Goal: Find specific page/section: Find specific page/section

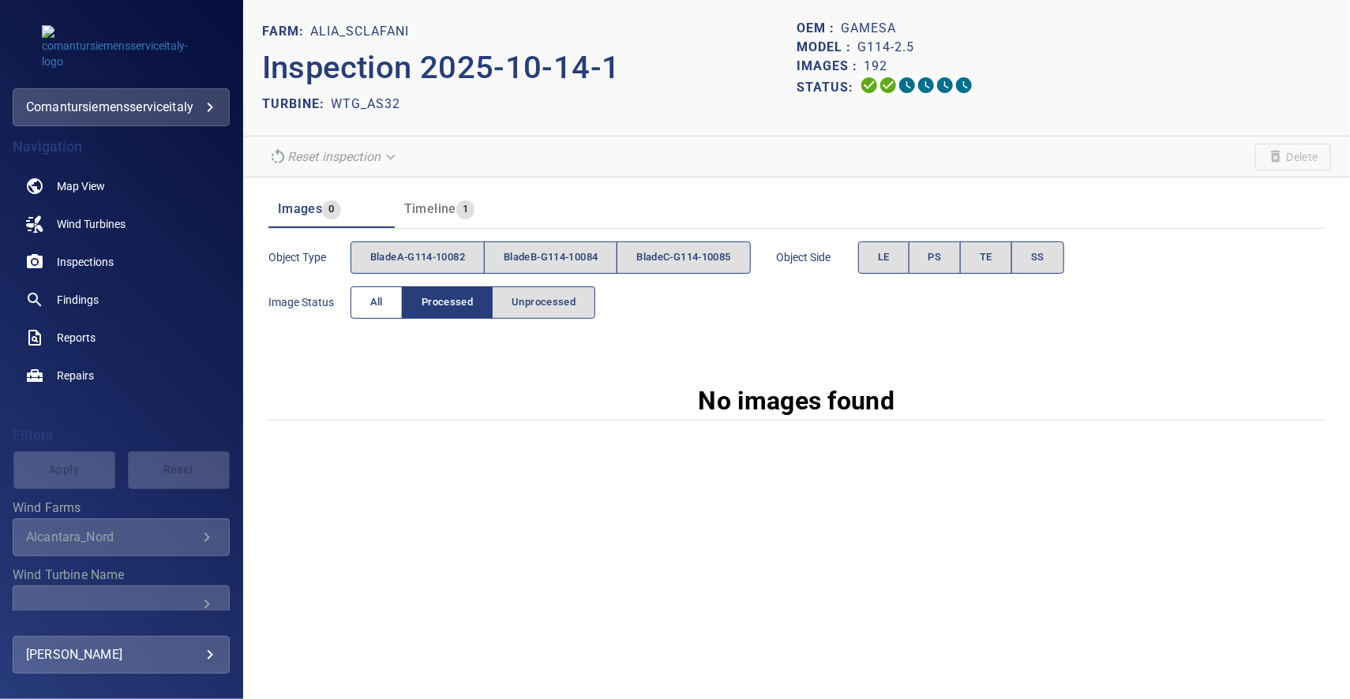
click at [362, 295] on button "All" at bounding box center [376, 302] width 52 height 32
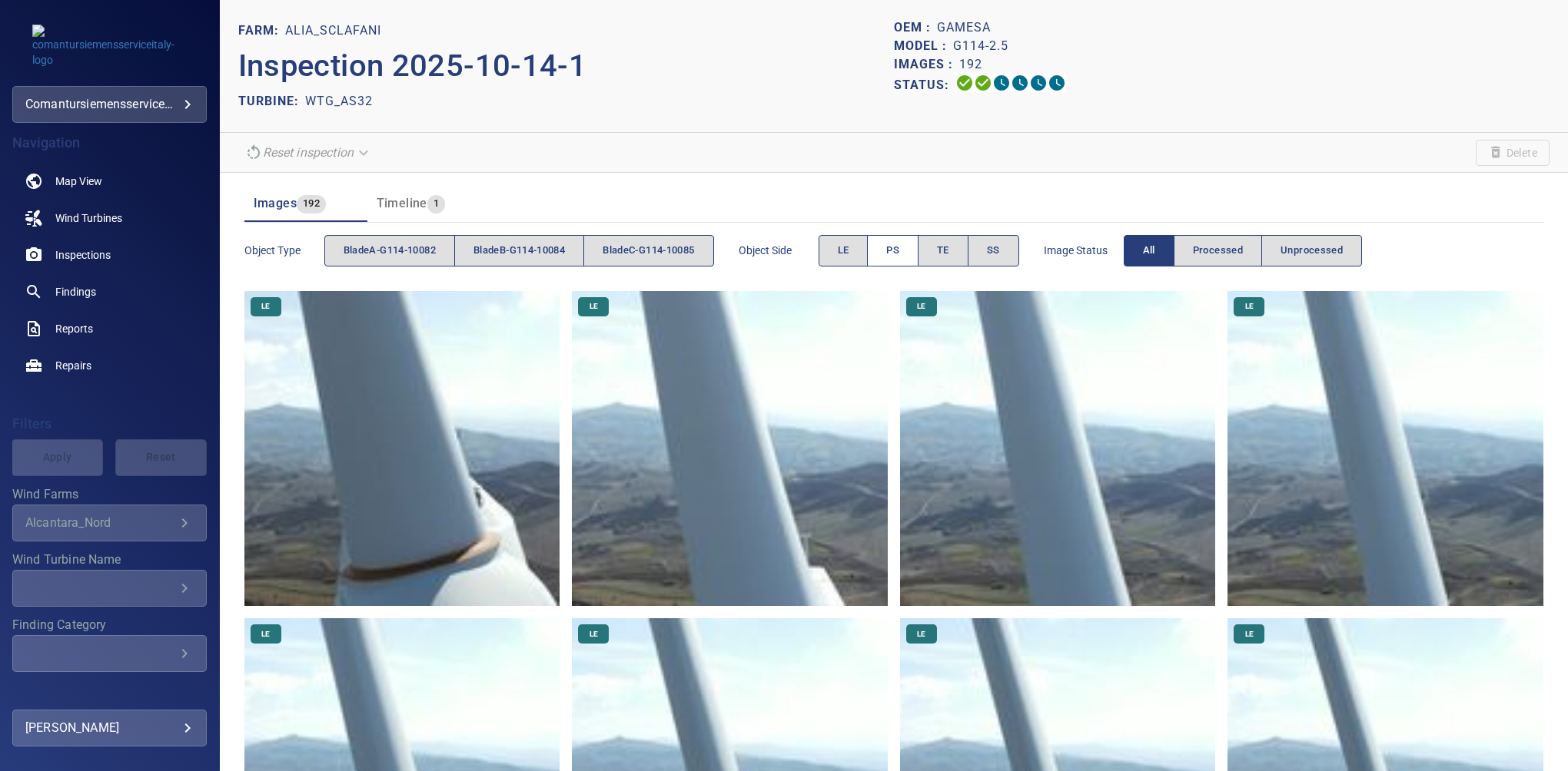
click at [893, 246] on button "PS" at bounding box center [892, 251] width 52 height 31
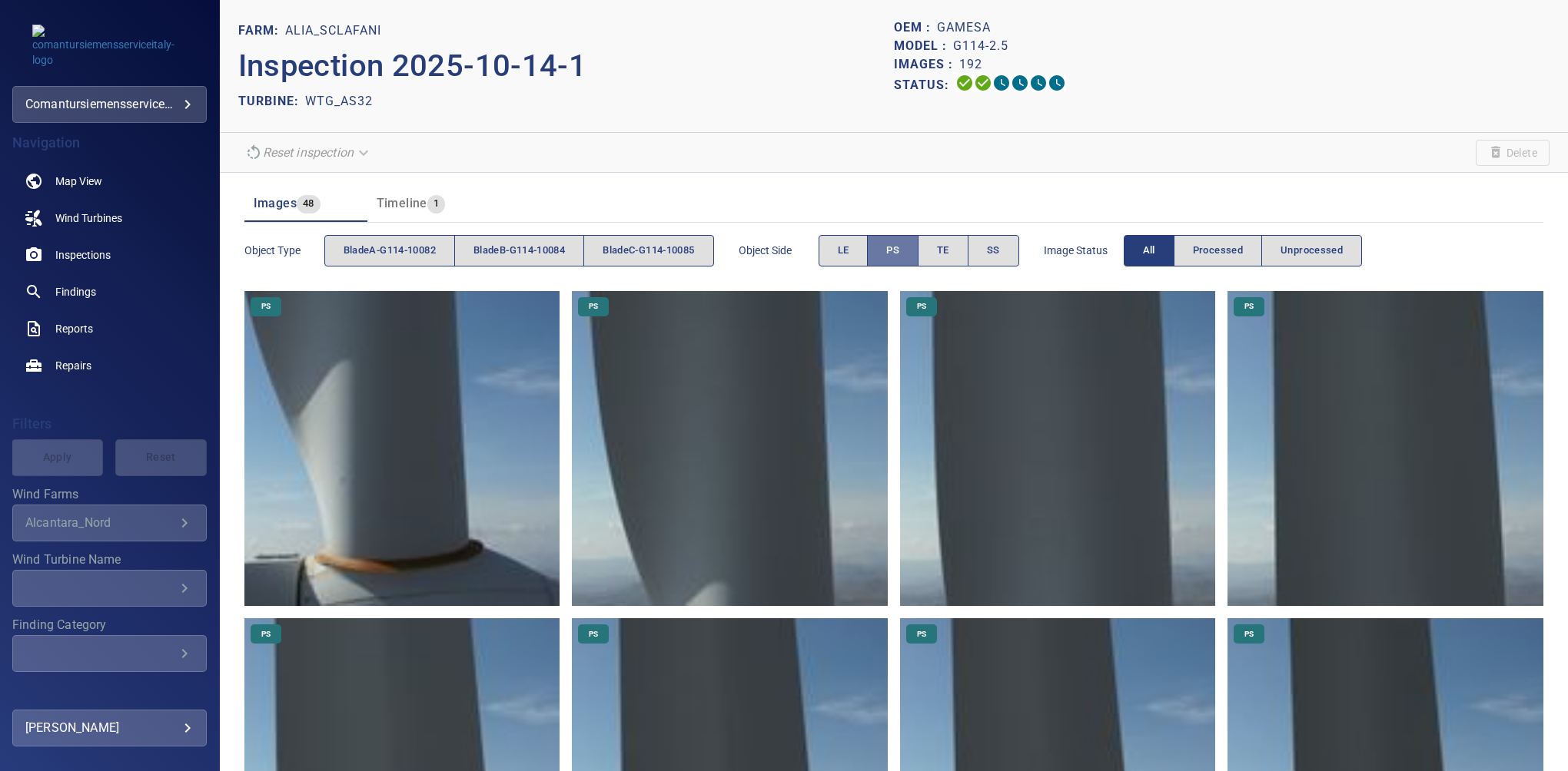
click at [895, 246] on span "PS" at bounding box center [892, 251] width 13 height 18
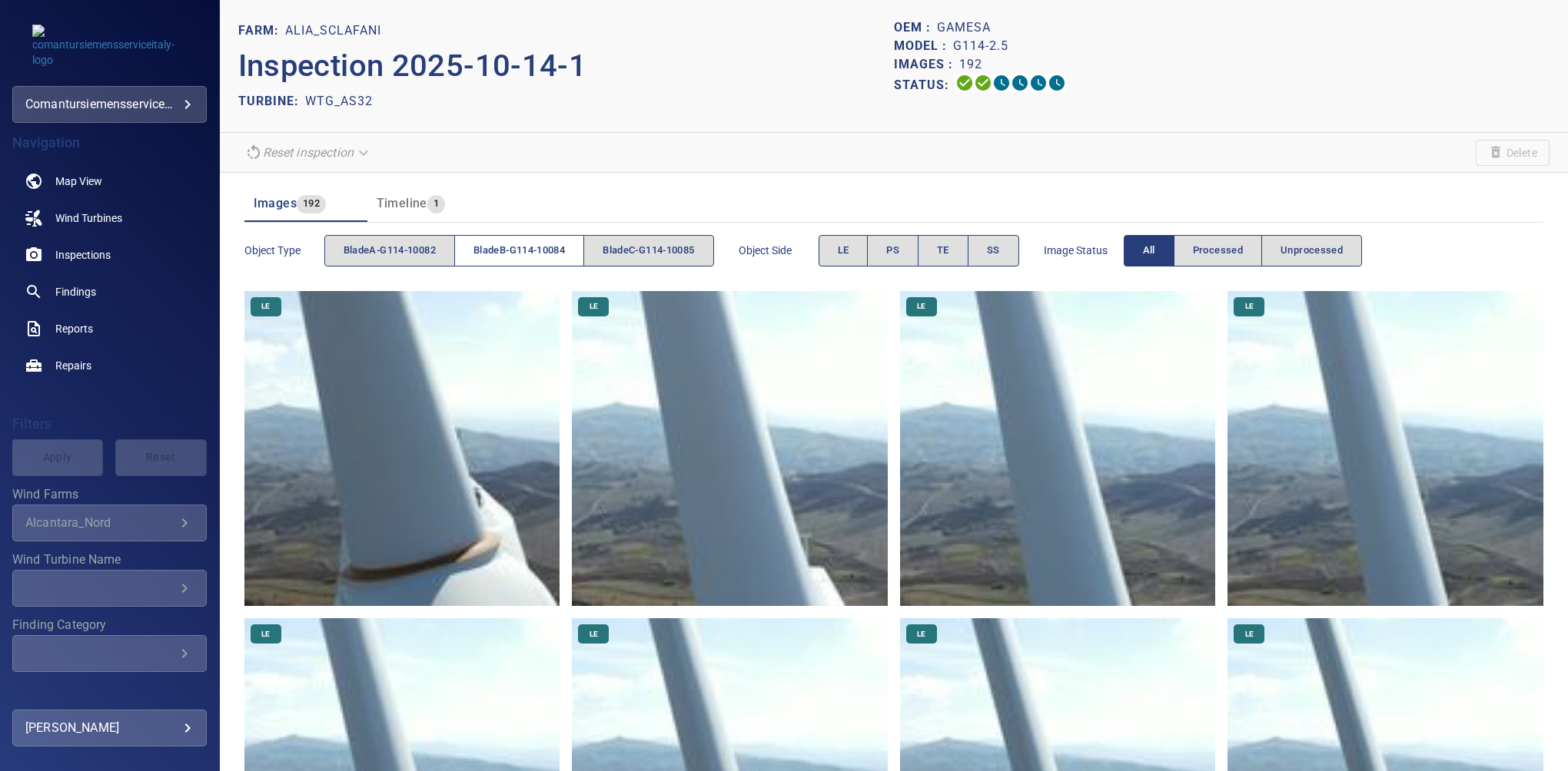
click at [502, 249] on span "bladeB-G114-10084" at bounding box center [519, 251] width 92 height 18
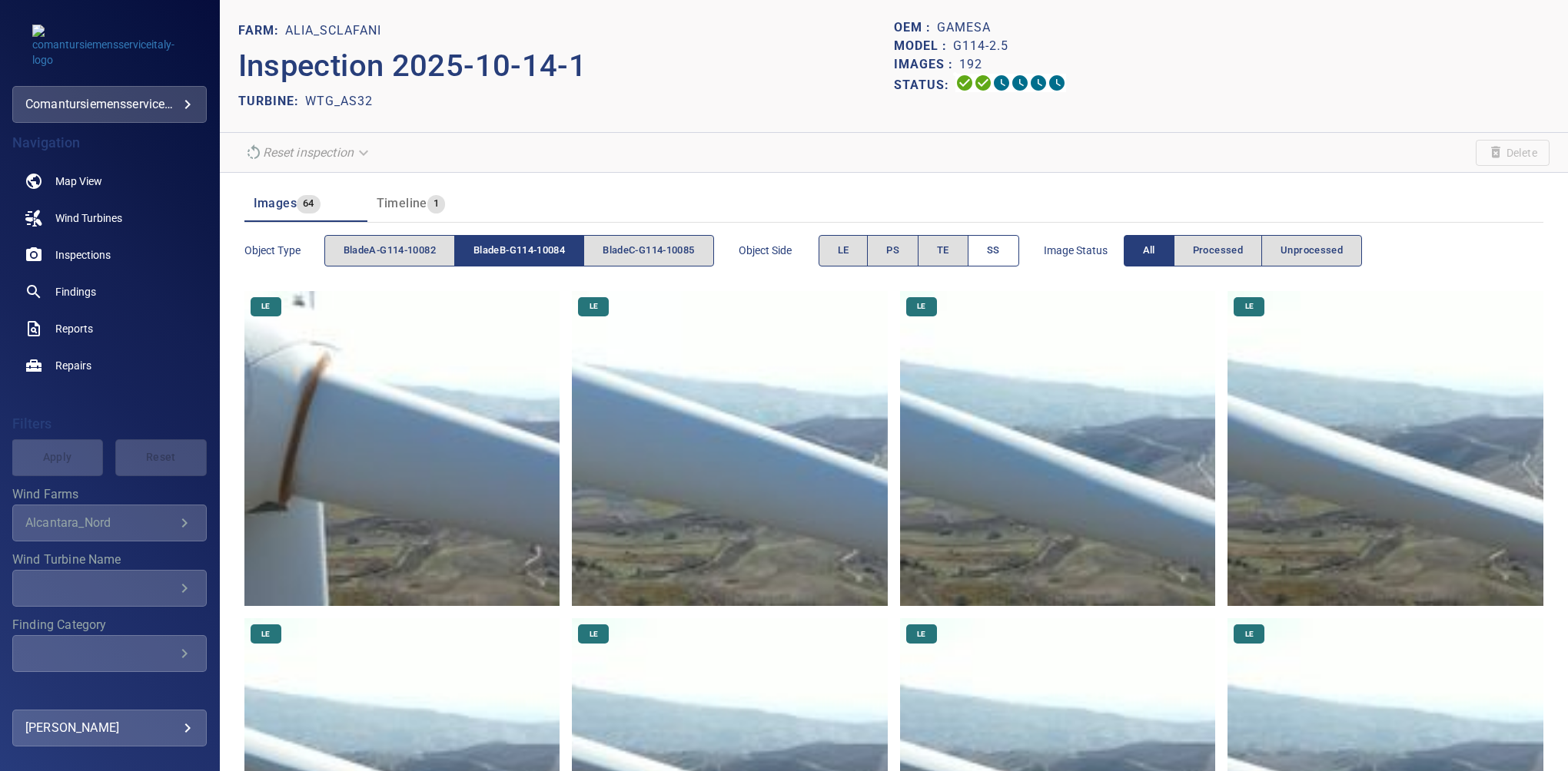
click at [987, 261] on button "SS" at bounding box center [993, 251] width 52 height 31
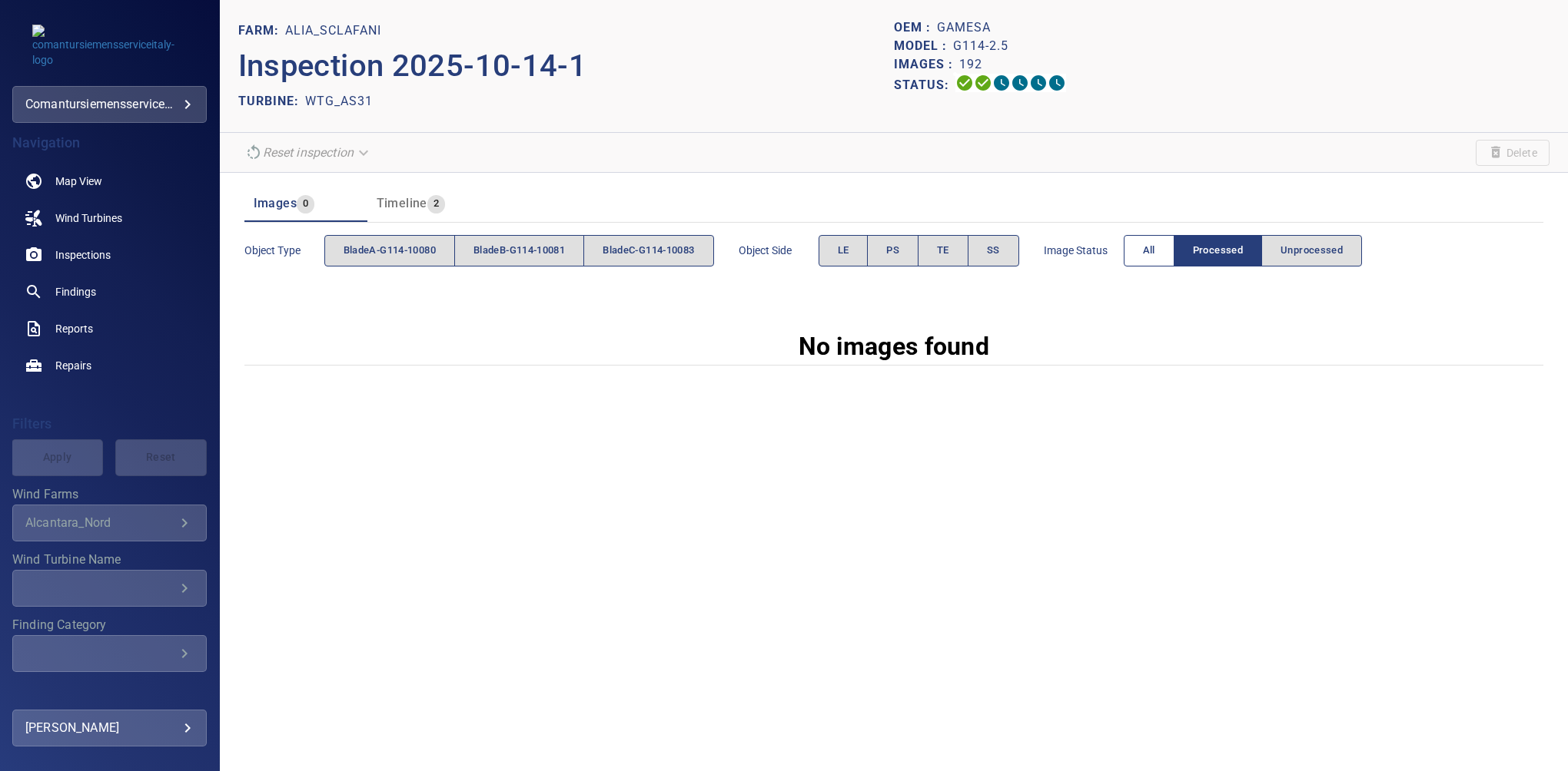
click at [1139, 247] on button "All" at bounding box center [1149, 251] width 51 height 31
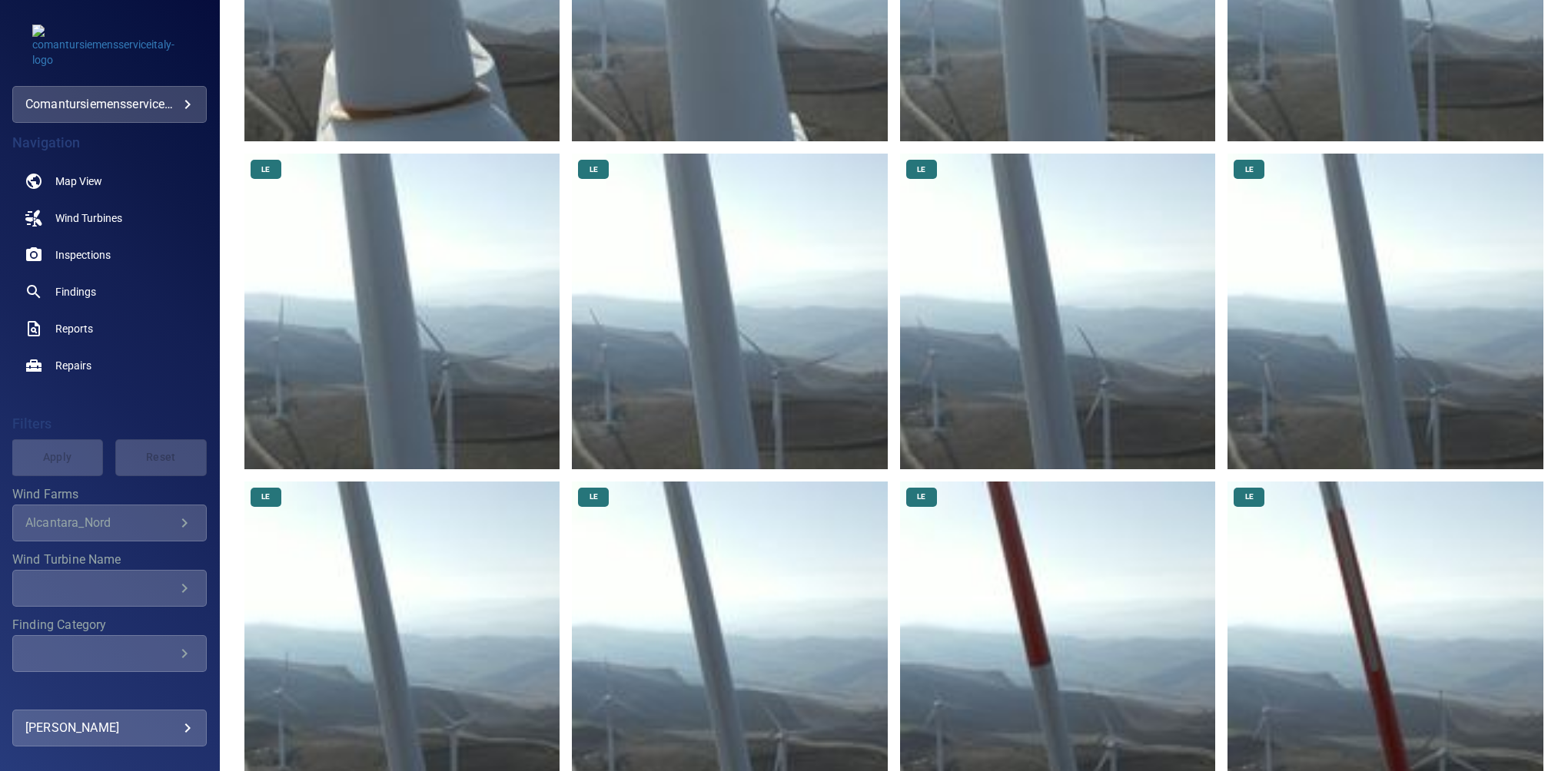
scroll to position [571, 0]
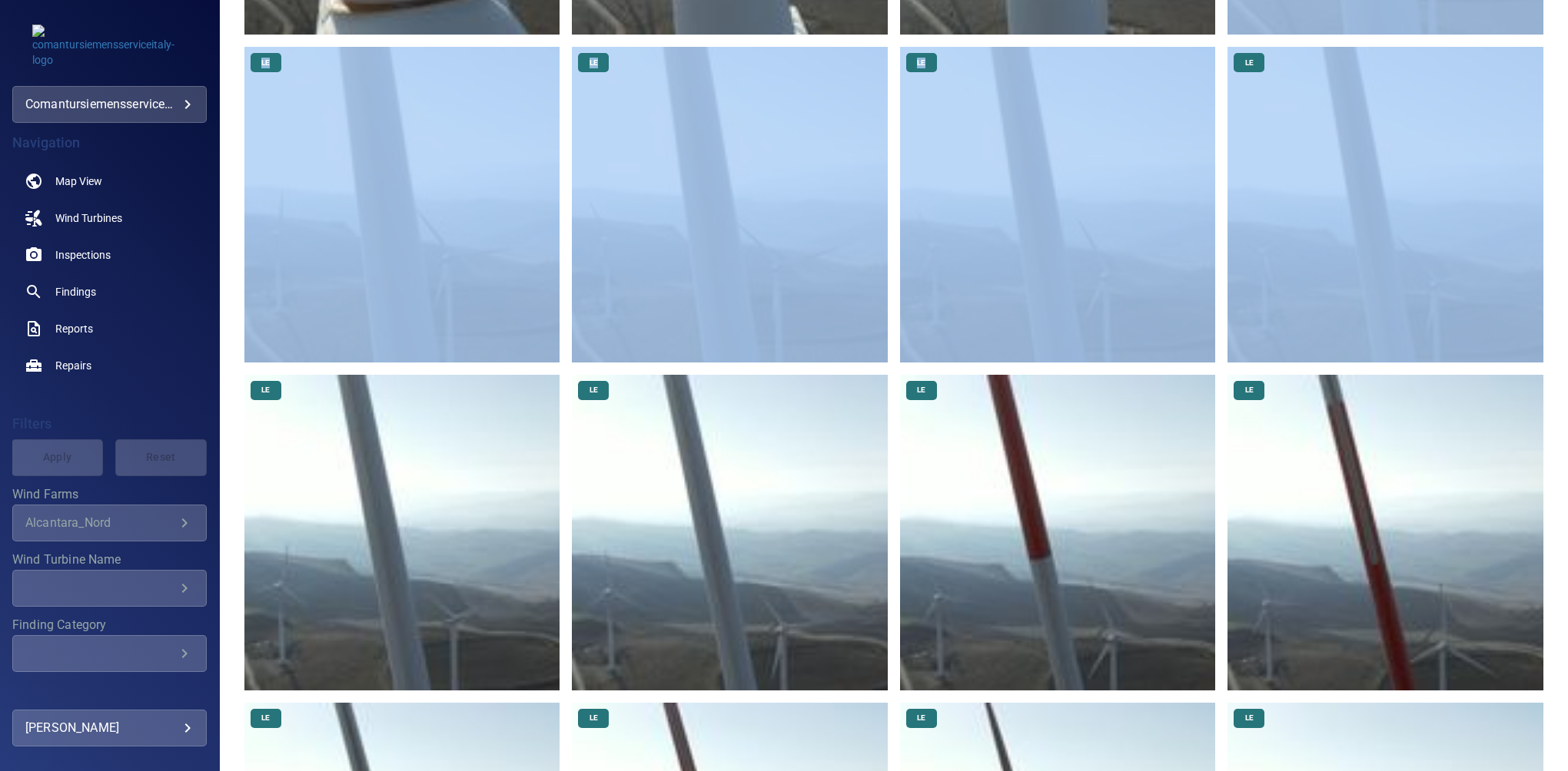
drag, startPoint x: 1555, startPoint y: 55, endPoint x: 1565, endPoint y: 27, distance: 29.7
click at [1565, 27] on div "FARM: Alia_Sclafani Inspection 2025-10-14-1 TURBINE: WTG_AS31 OEM : Gamesa Mode…" at bounding box center [894, 386] width 1348 height 771
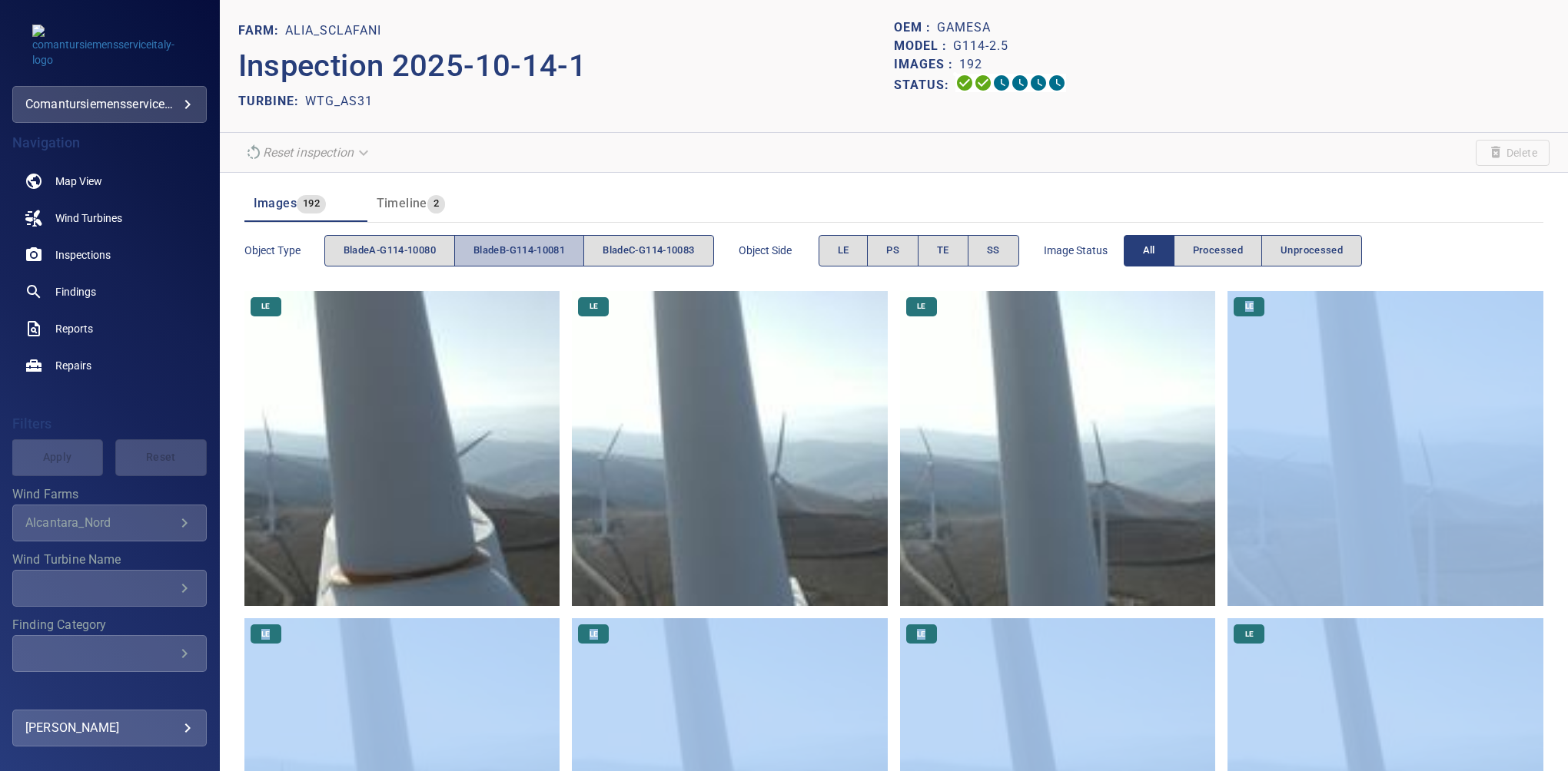
click at [545, 242] on span "bladeB-G114-10081" at bounding box center [519, 251] width 92 height 18
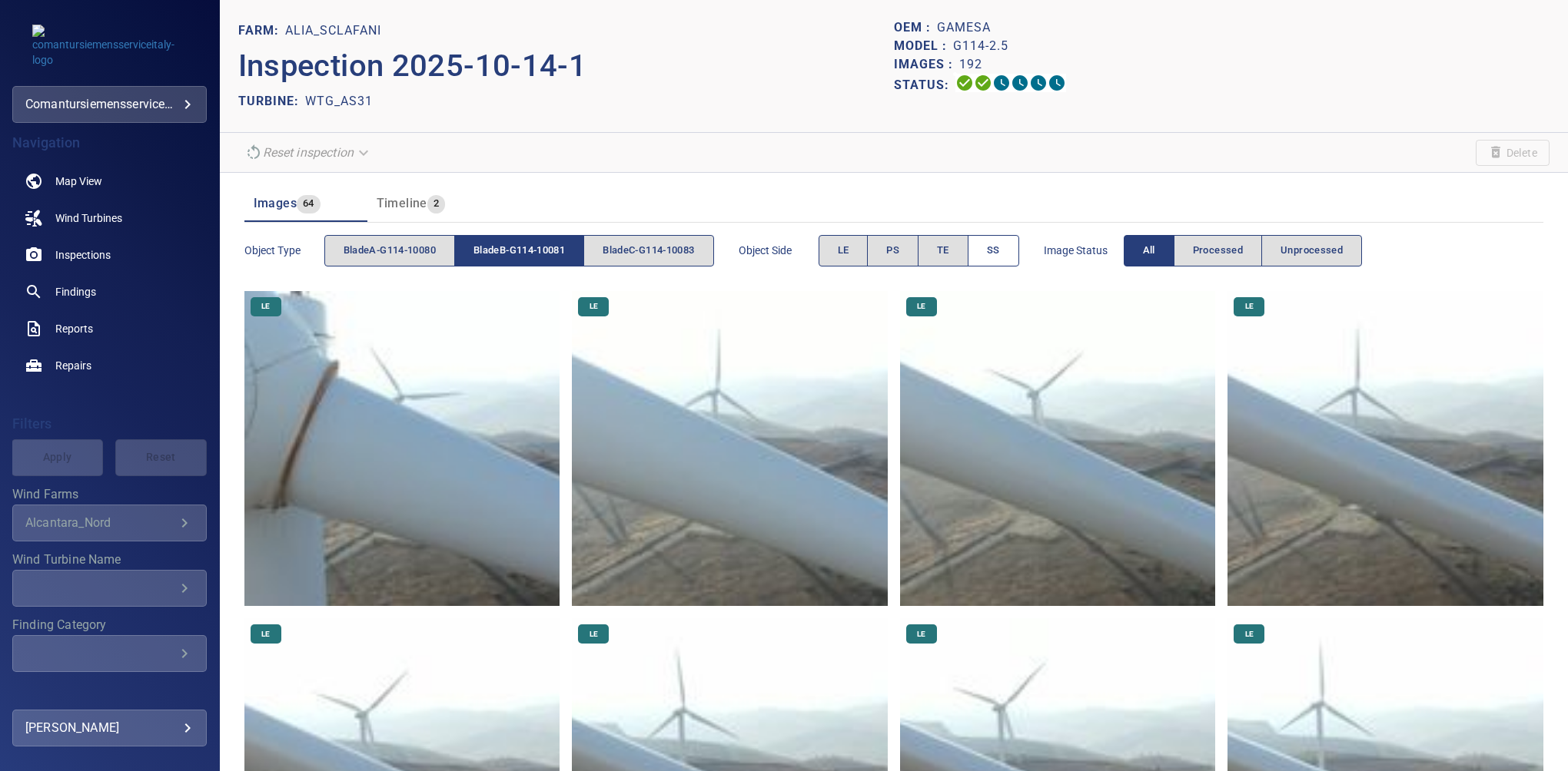
click at [1000, 255] on span "SS" at bounding box center [992, 251] width 13 height 18
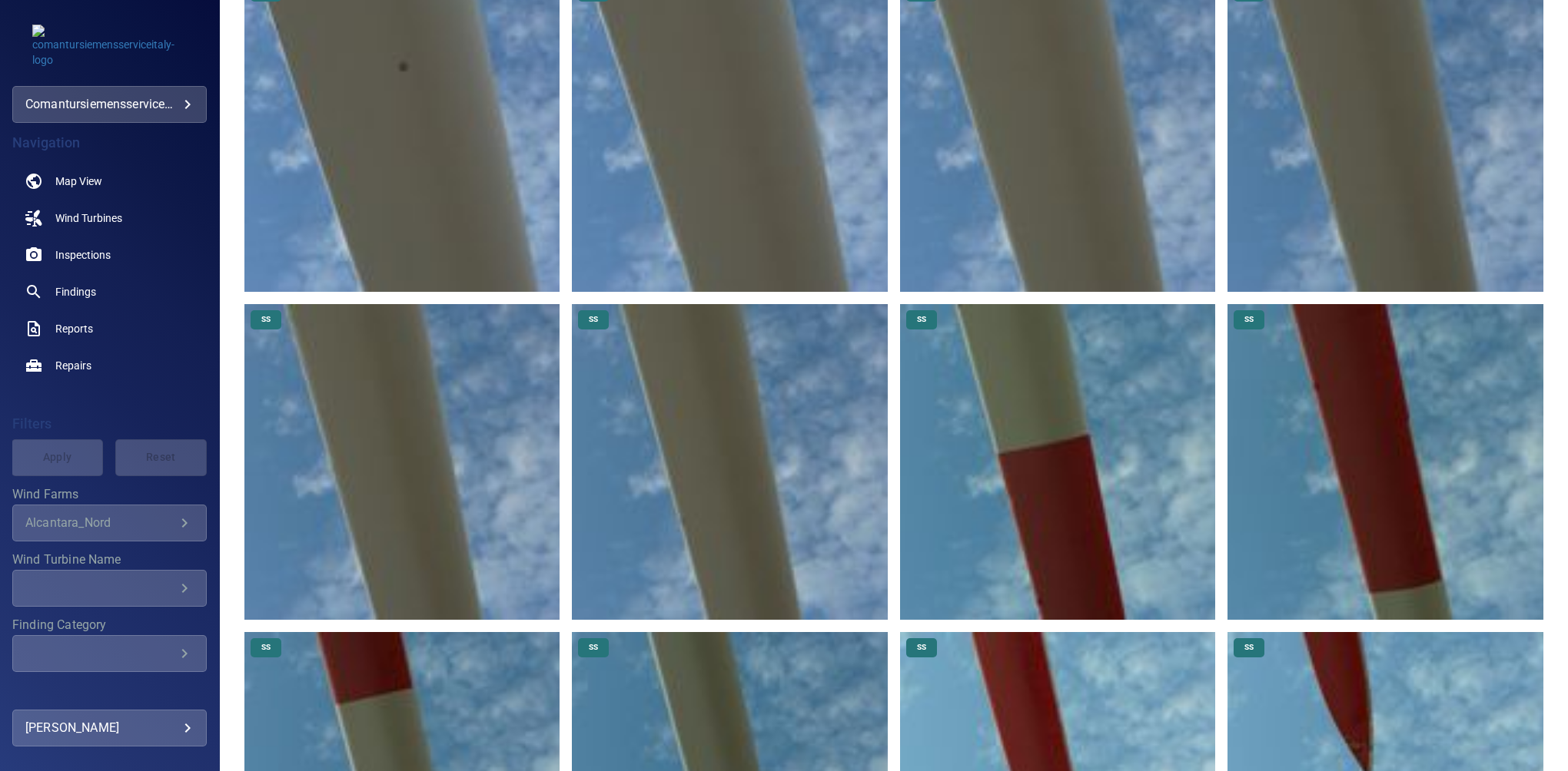
scroll to position [11, 0]
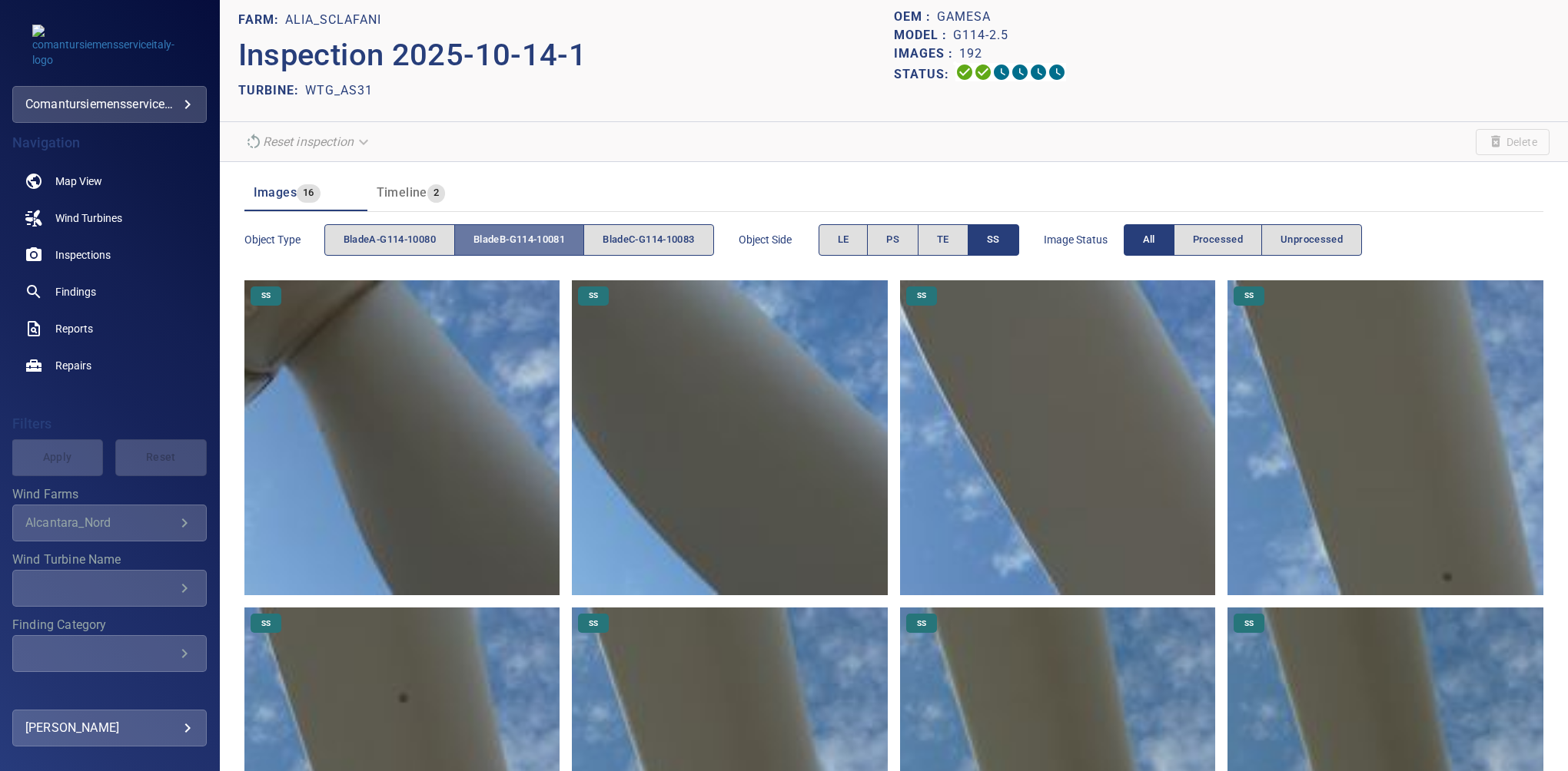
click at [545, 246] on span "bladeB-G114-10081" at bounding box center [519, 240] width 92 height 18
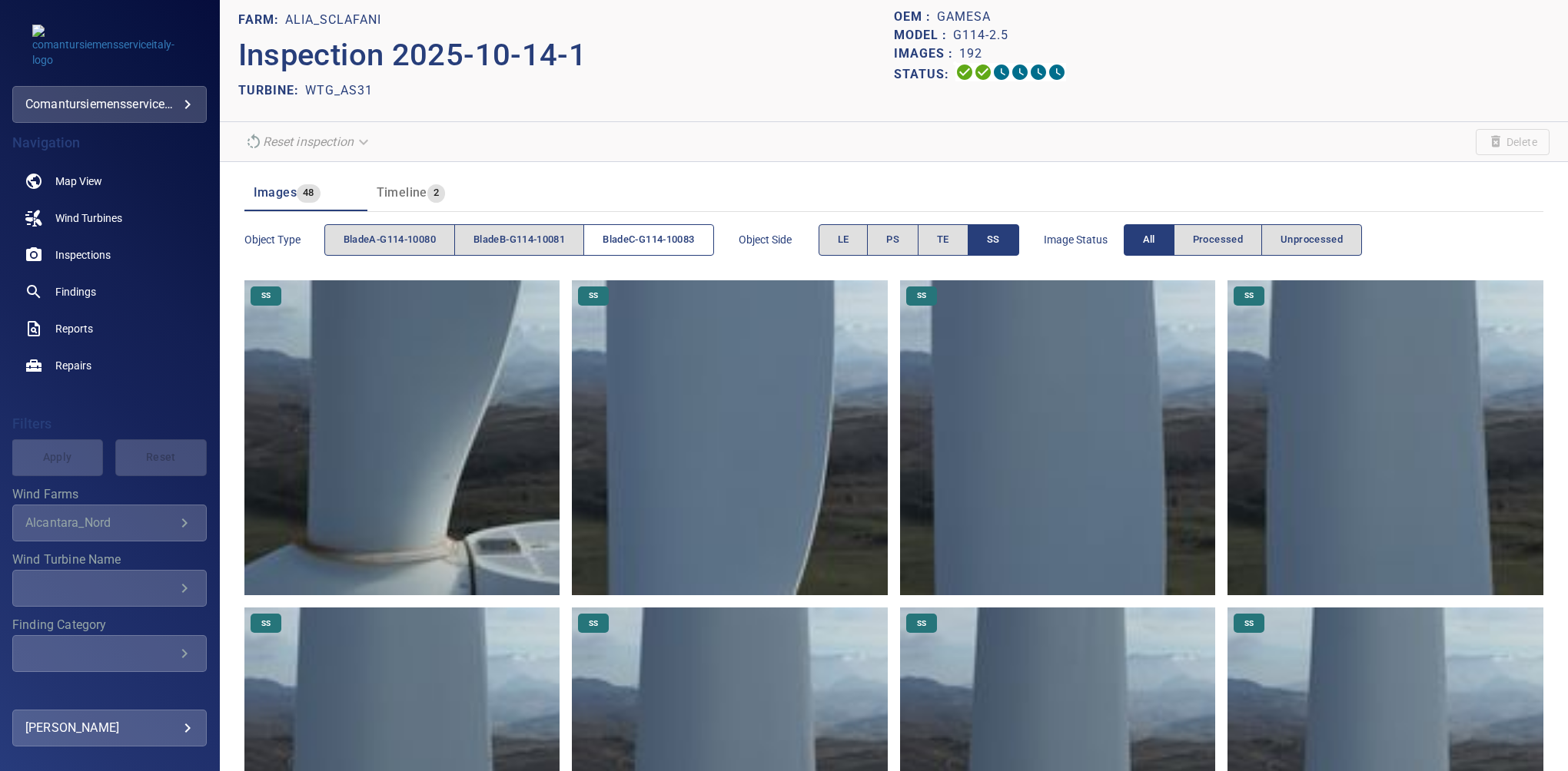
click at [623, 233] on span "bladeC-G114-10083" at bounding box center [649, 240] width 92 height 18
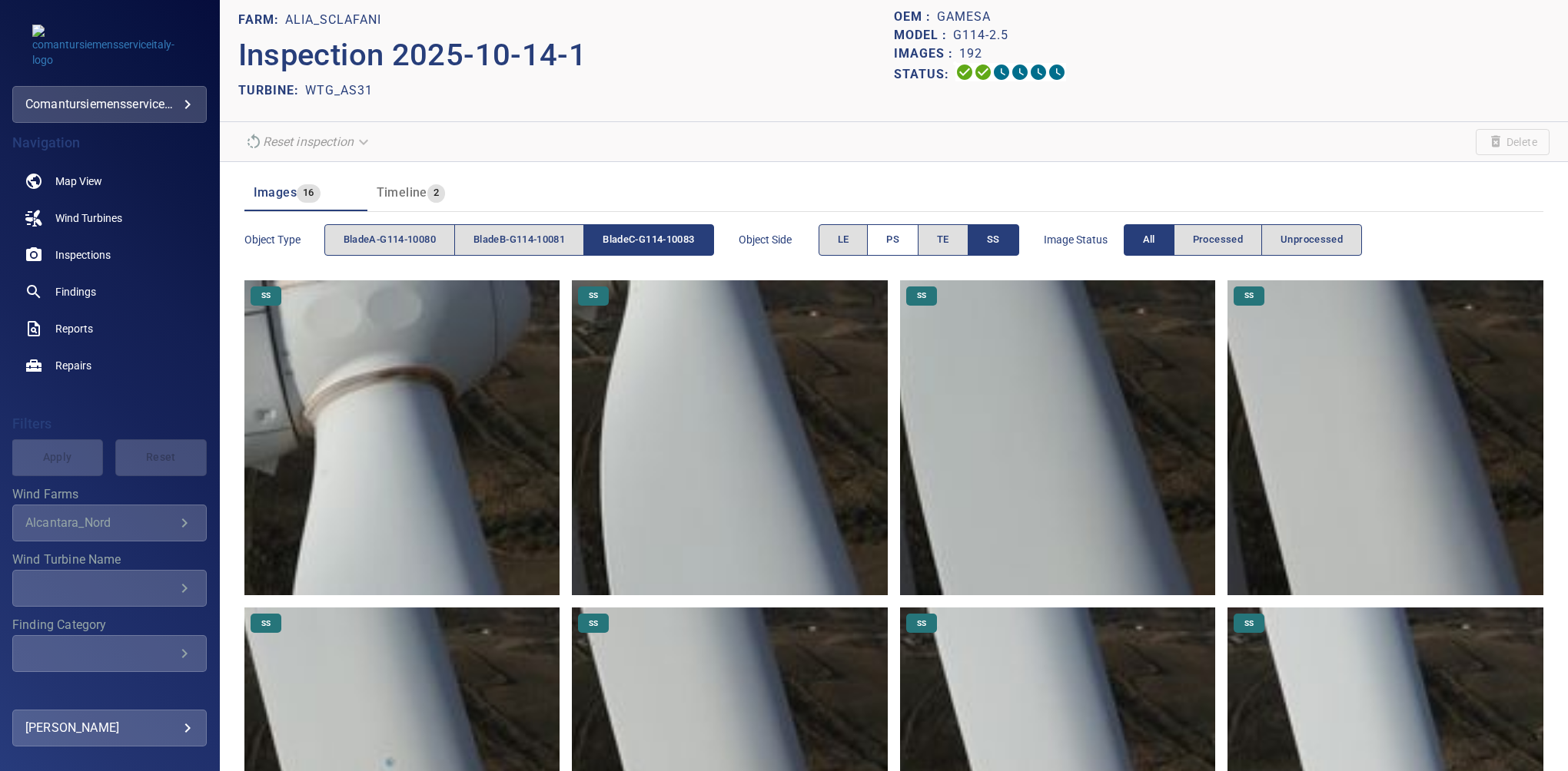
click at [911, 240] on button "PS" at bounding box center [892, 239] width 52 height 31
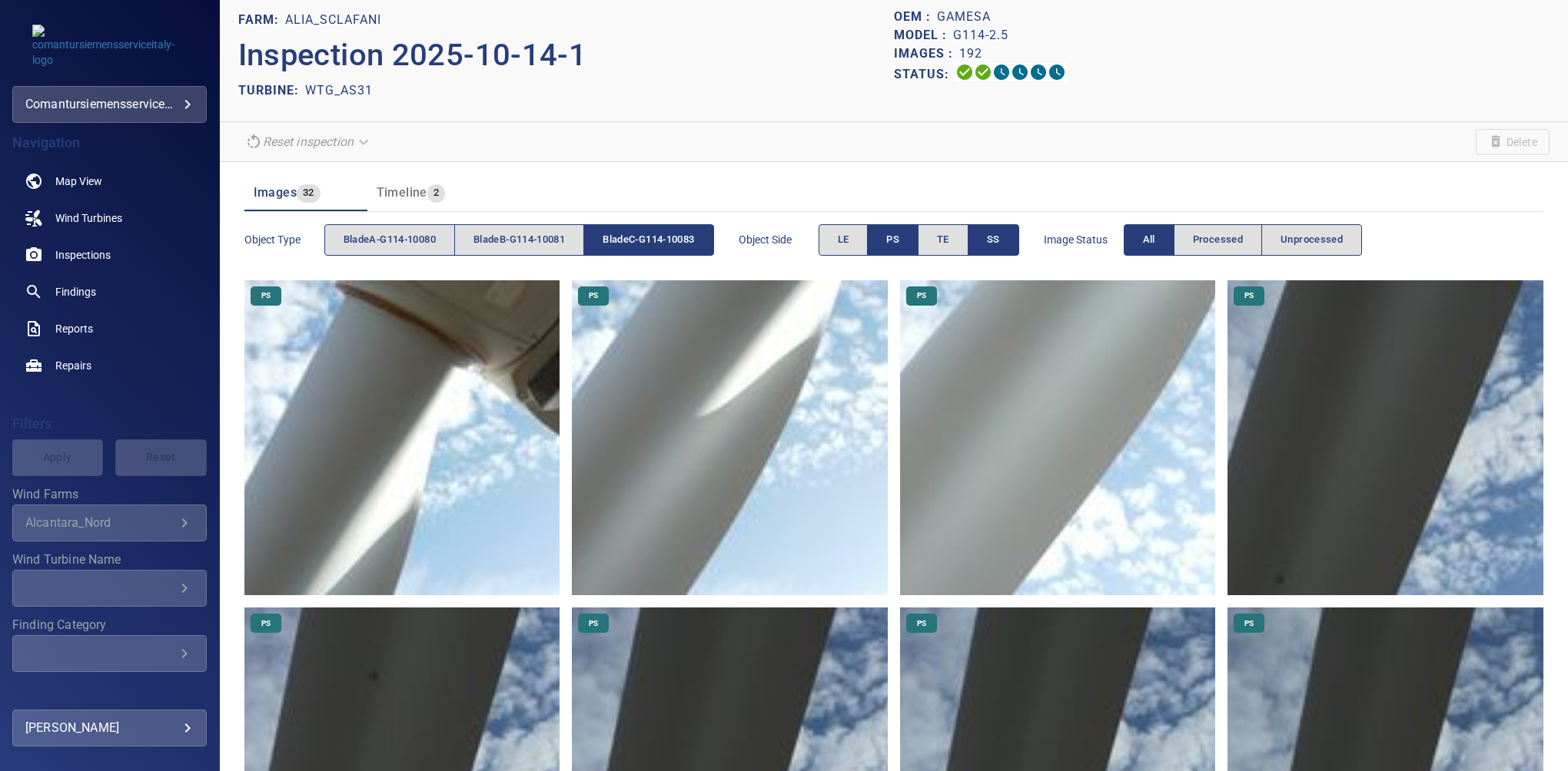
click at [989, 228] on button "SS" at bounding box center [993, 239] width 52 height 31
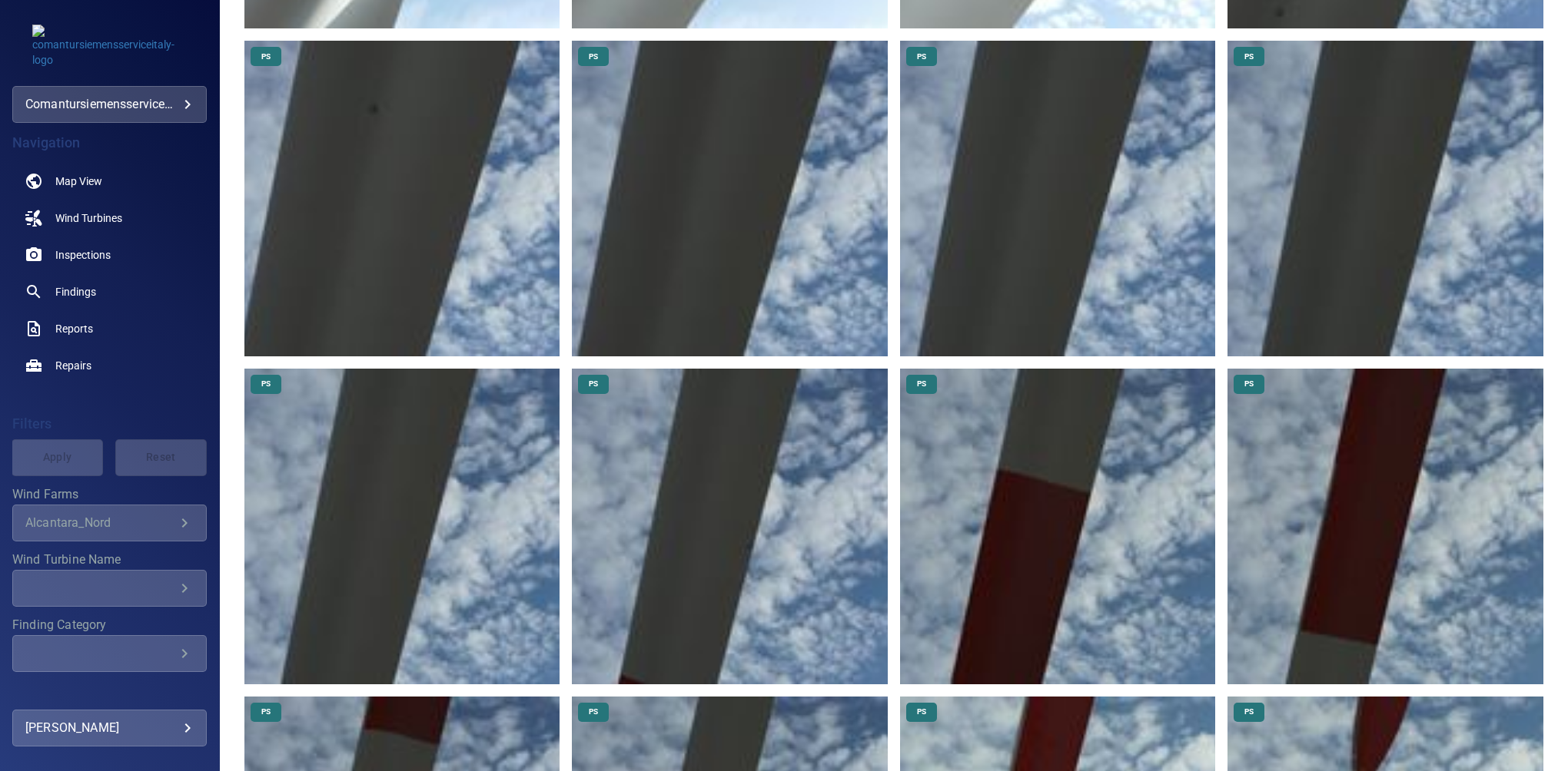
scroll to position [390, 0]
